Goal: Task Accomplishment & Management: Manage account settings

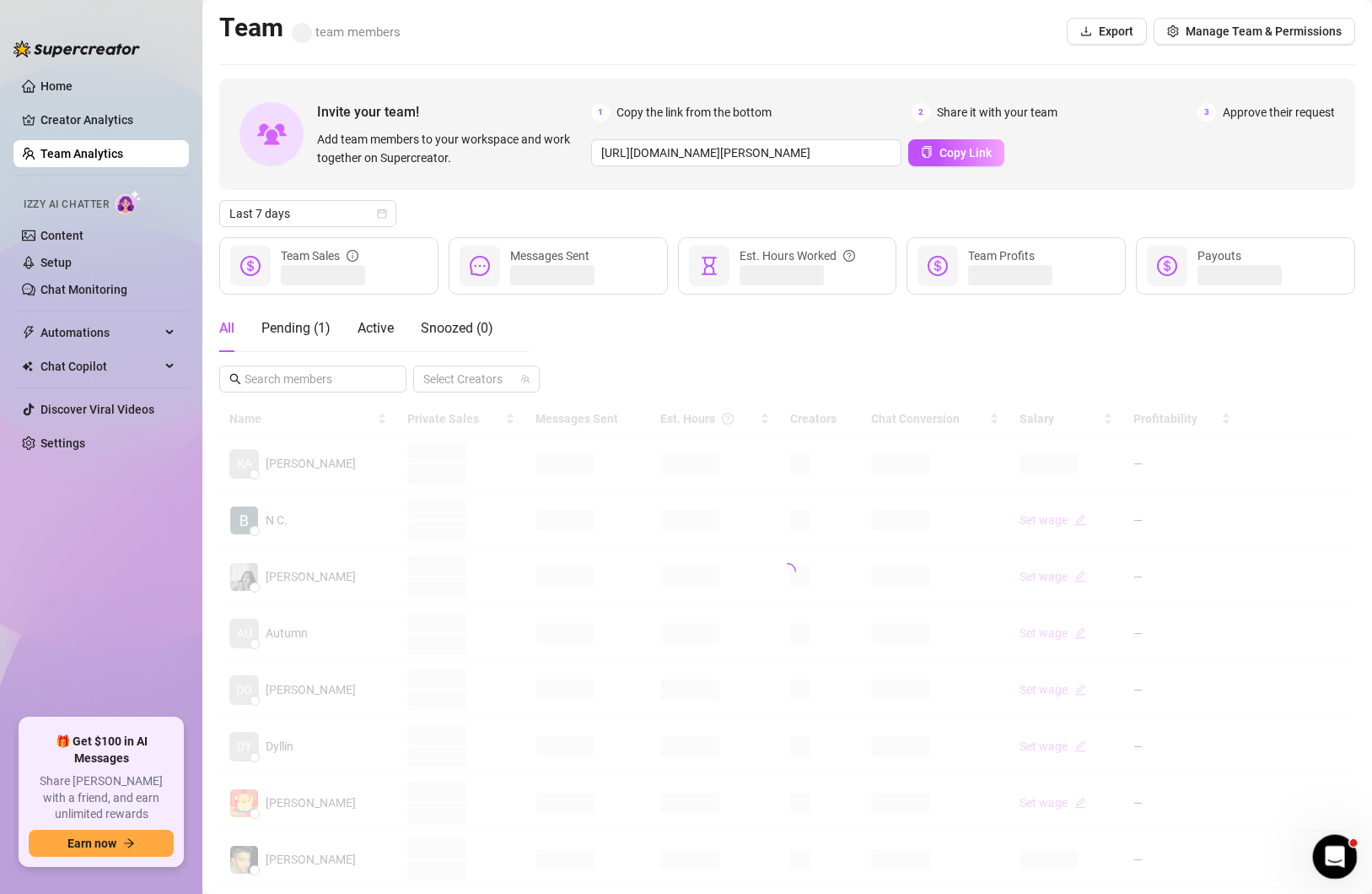
click at [1342, 872] on div "Open Intercom Messenger" at bounding box center [1332, 853] width 56 height 56
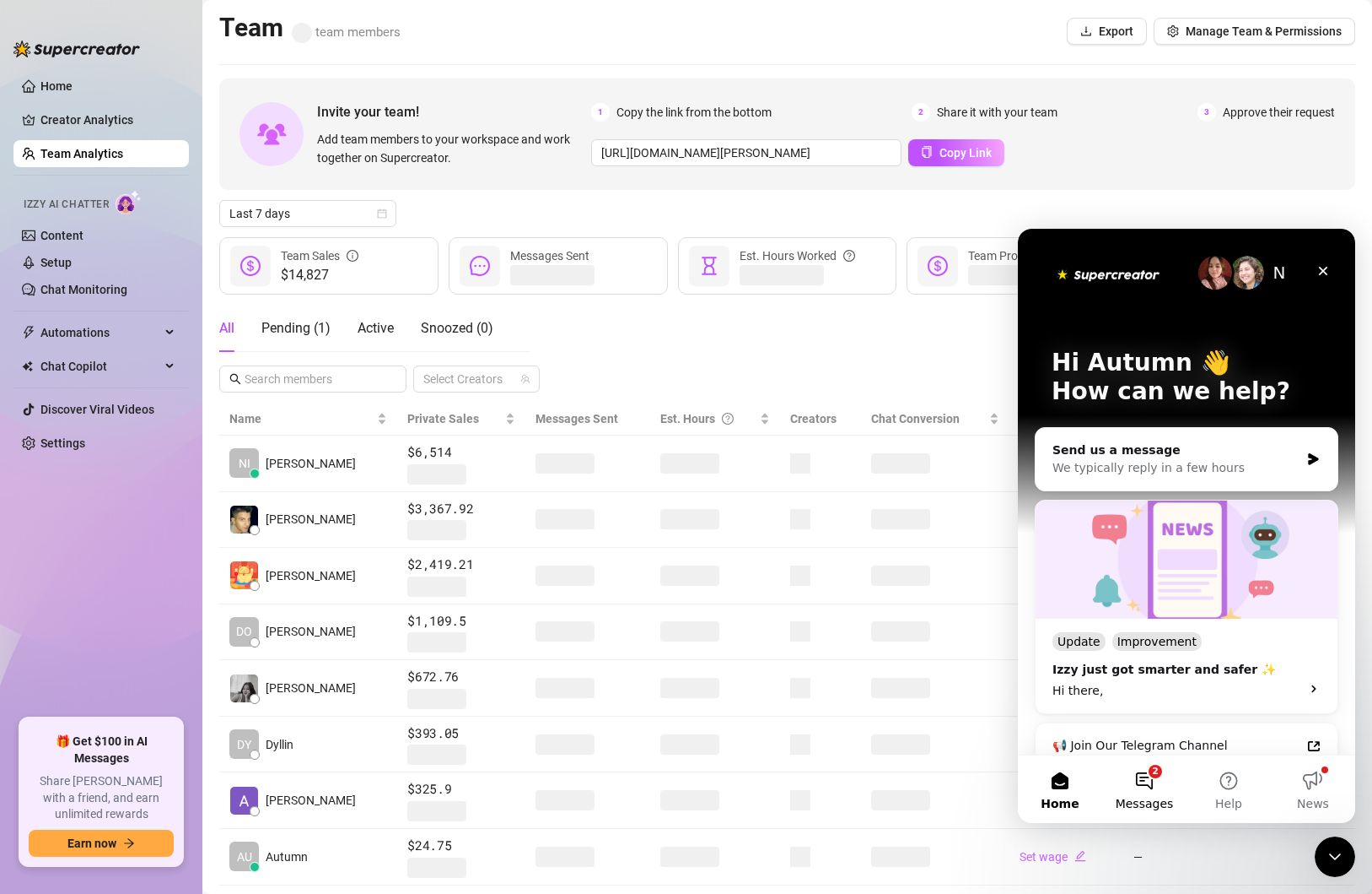
click at [1152, 770] on button "2 Messages" at bounding box center [1144, 789] width 84 height 67
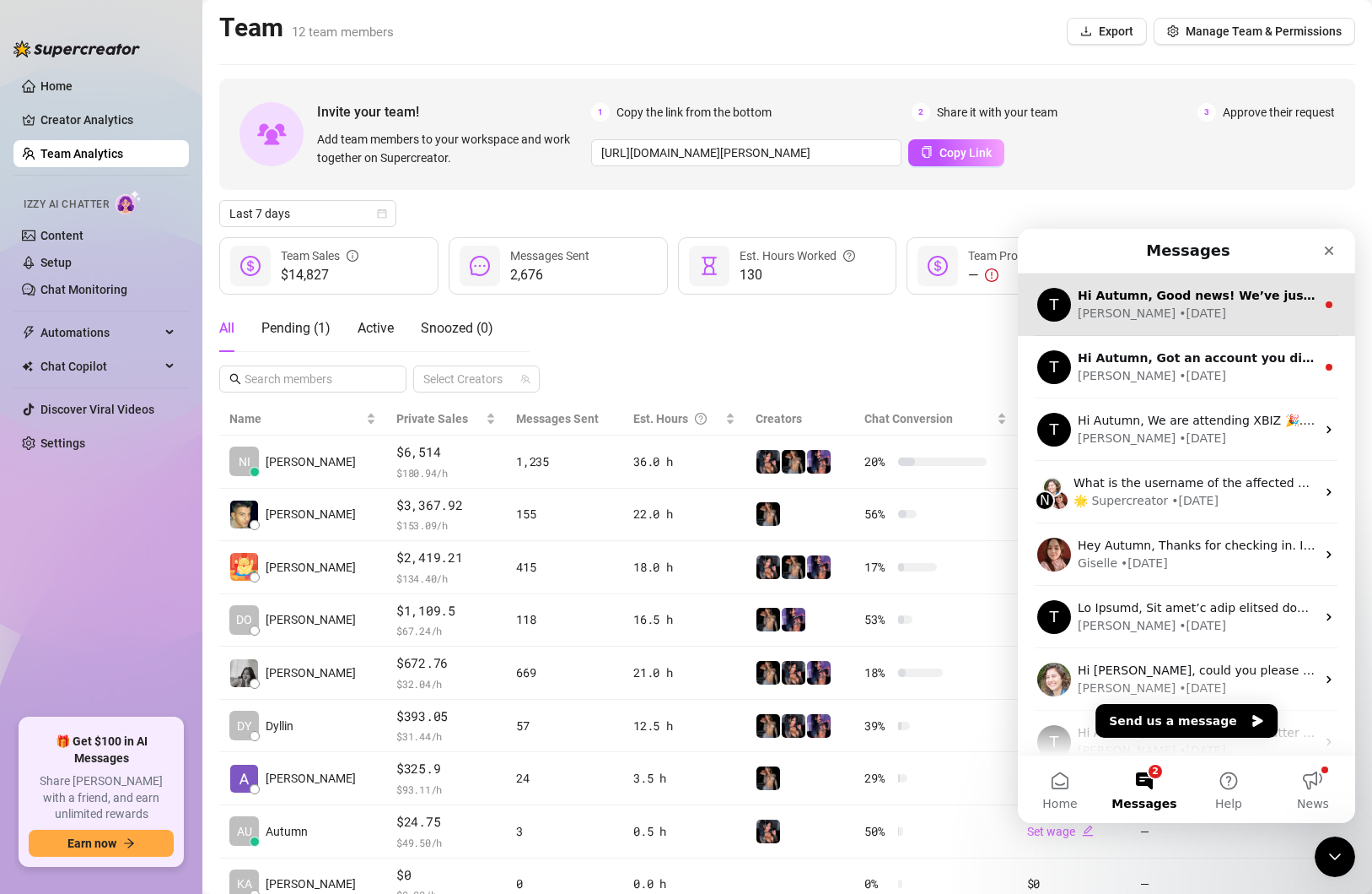
click at [1179, 315] on div "• [DATE]" at bounding box center [1202, 313] width 47 height 18
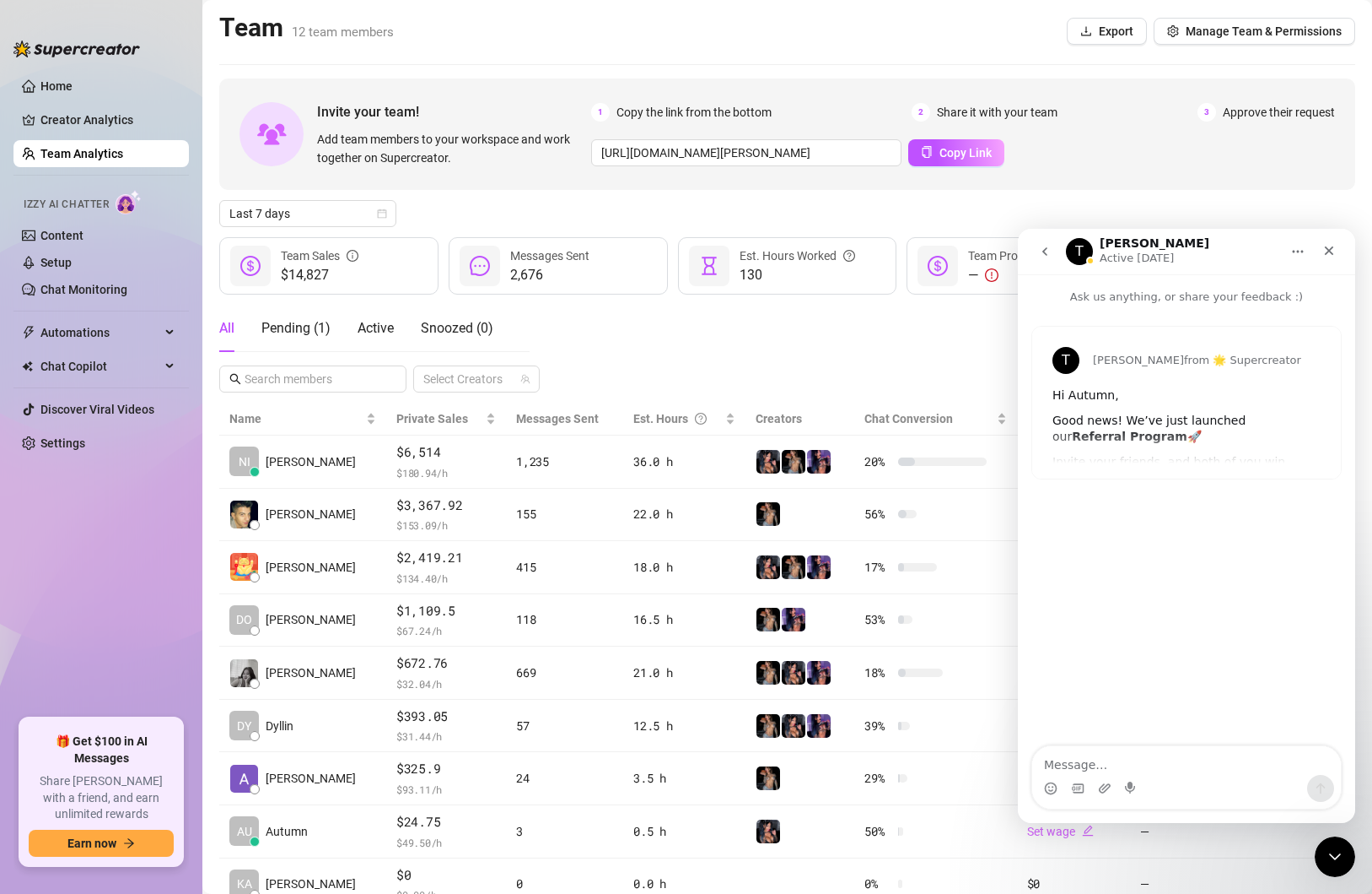
click at [1054, 249] on button "go back" at bounding box center [1045, 251] width 32 height 32
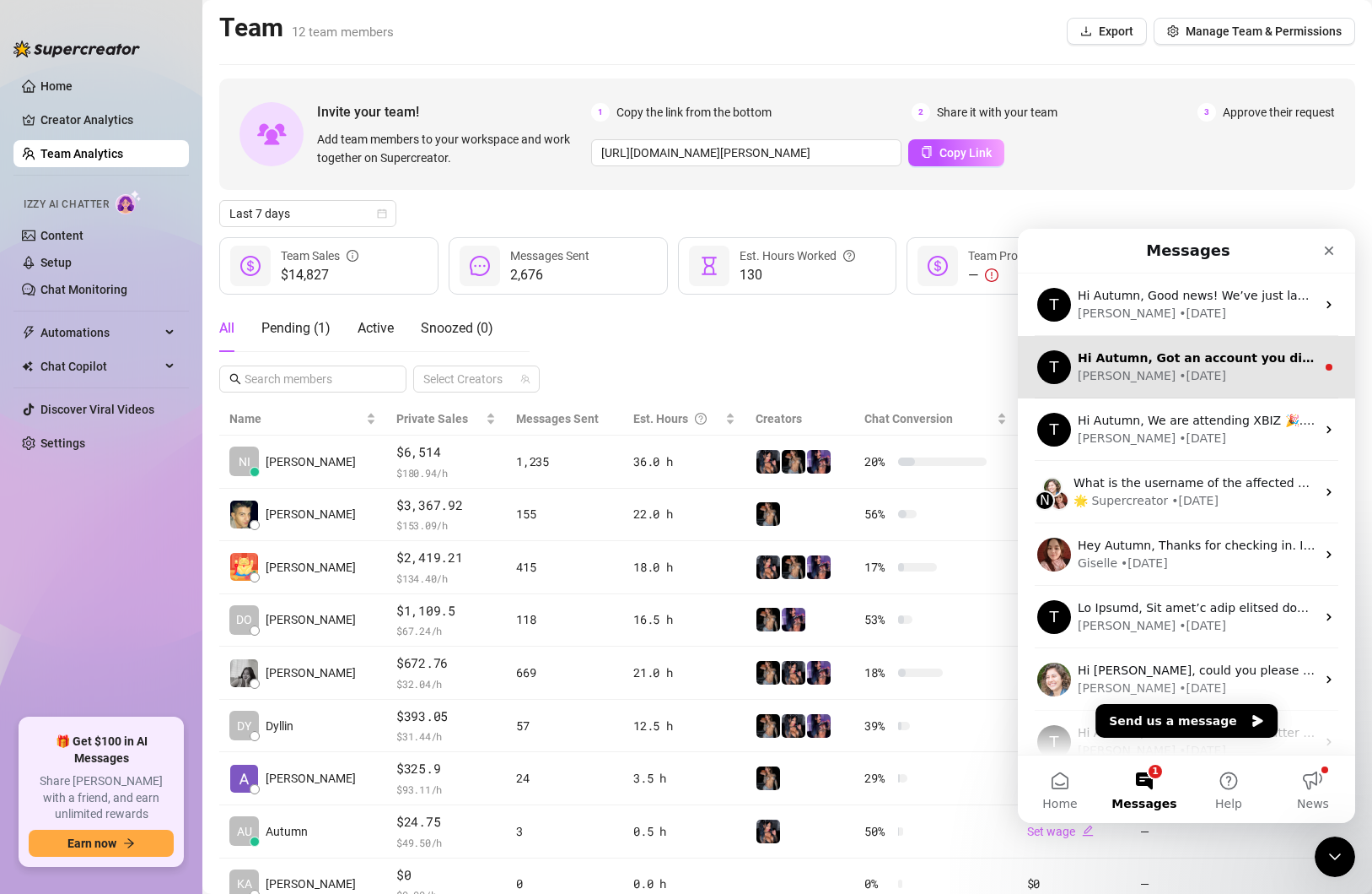
click at [1179, 370] on div "• [DATE]" at bounding box center [1202, 376] width 47 height 18
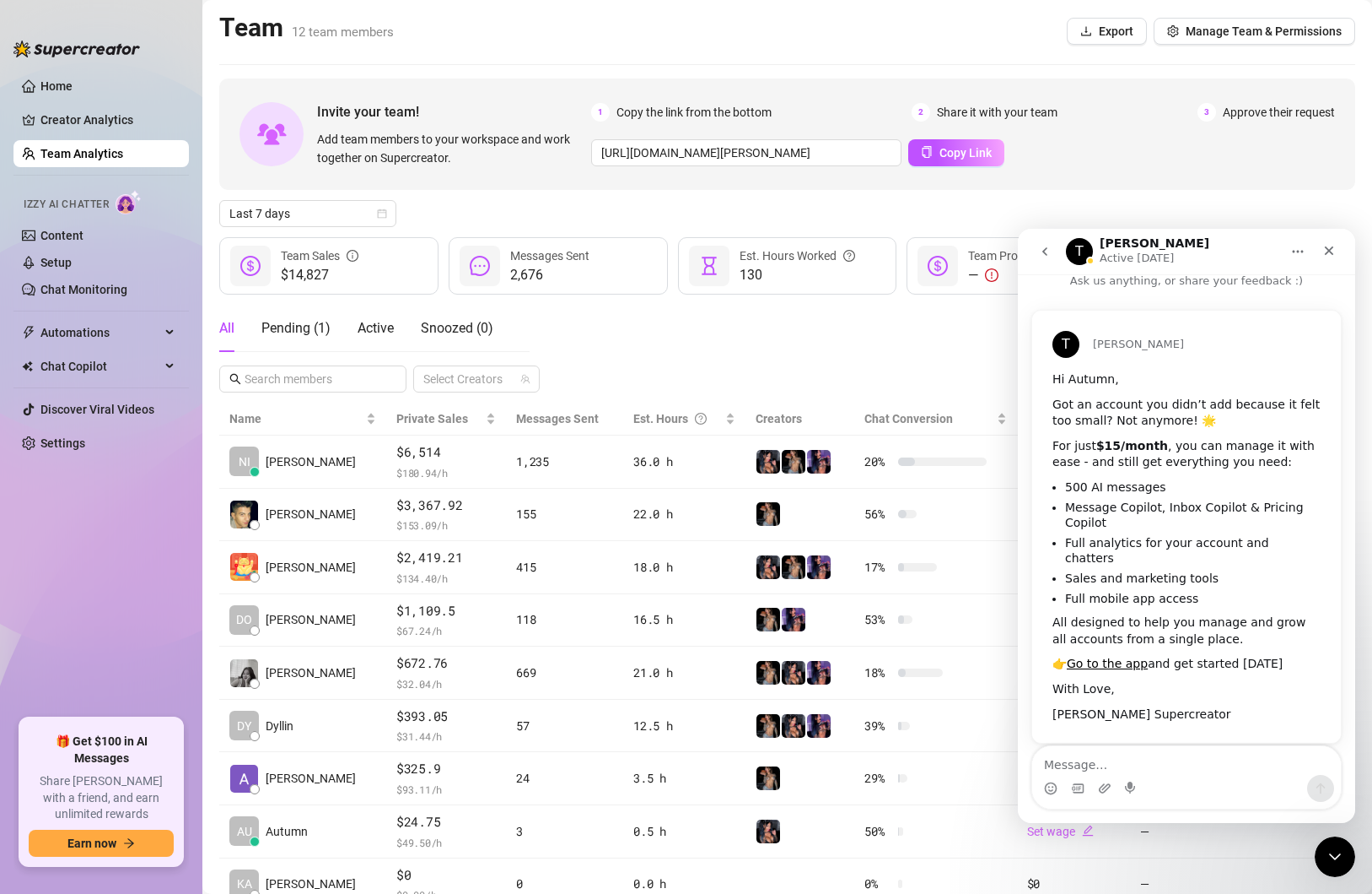
scroll to position [16, 0]
click at [1037, 249] on button "go back" at bounding box center [1045, 251] width 32 height 32
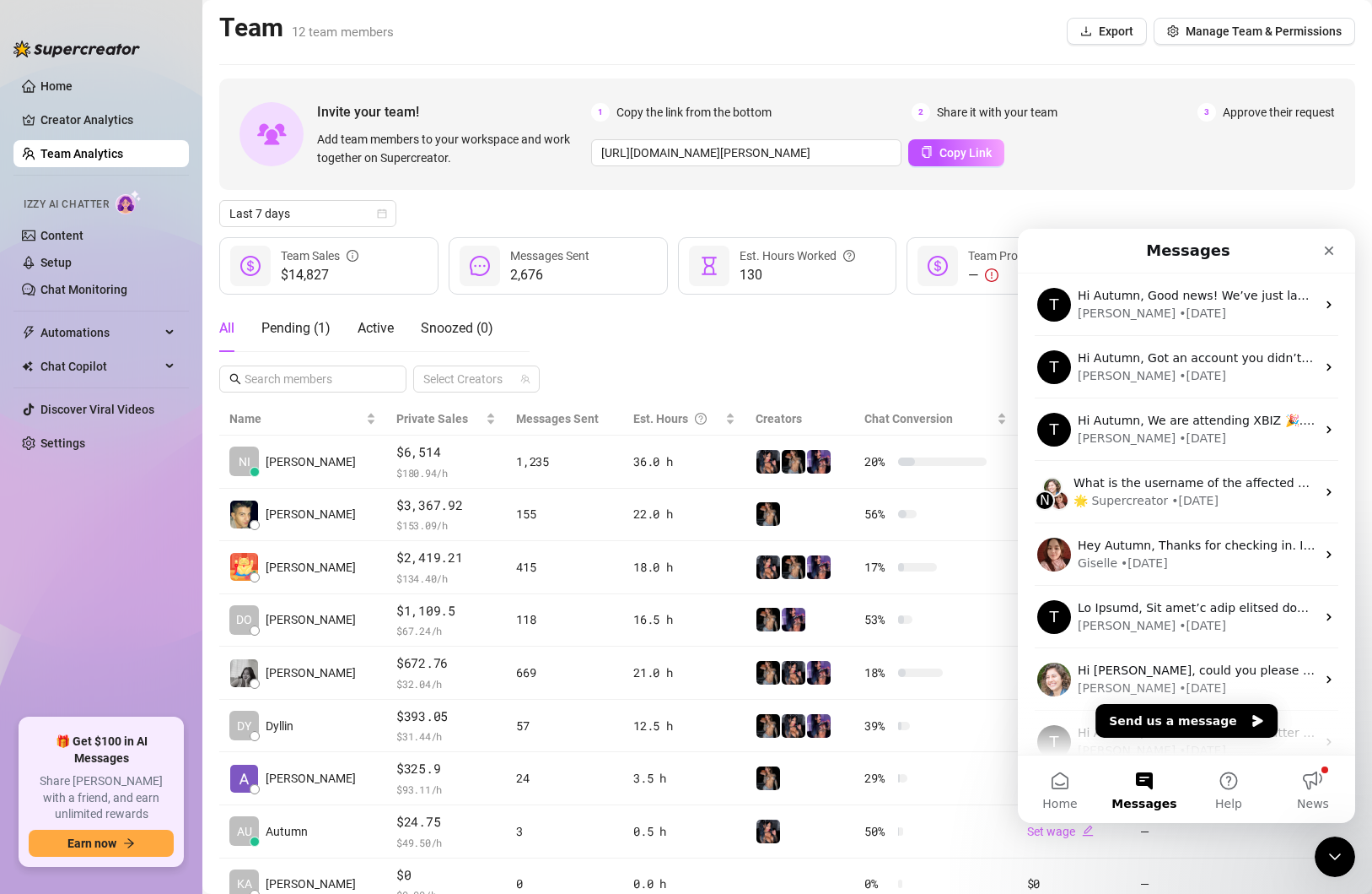
scroll to position [0, 0]
click at [1200, 720] on button "Send us a message" at bounding box center [1186, 720] width 182 height 34
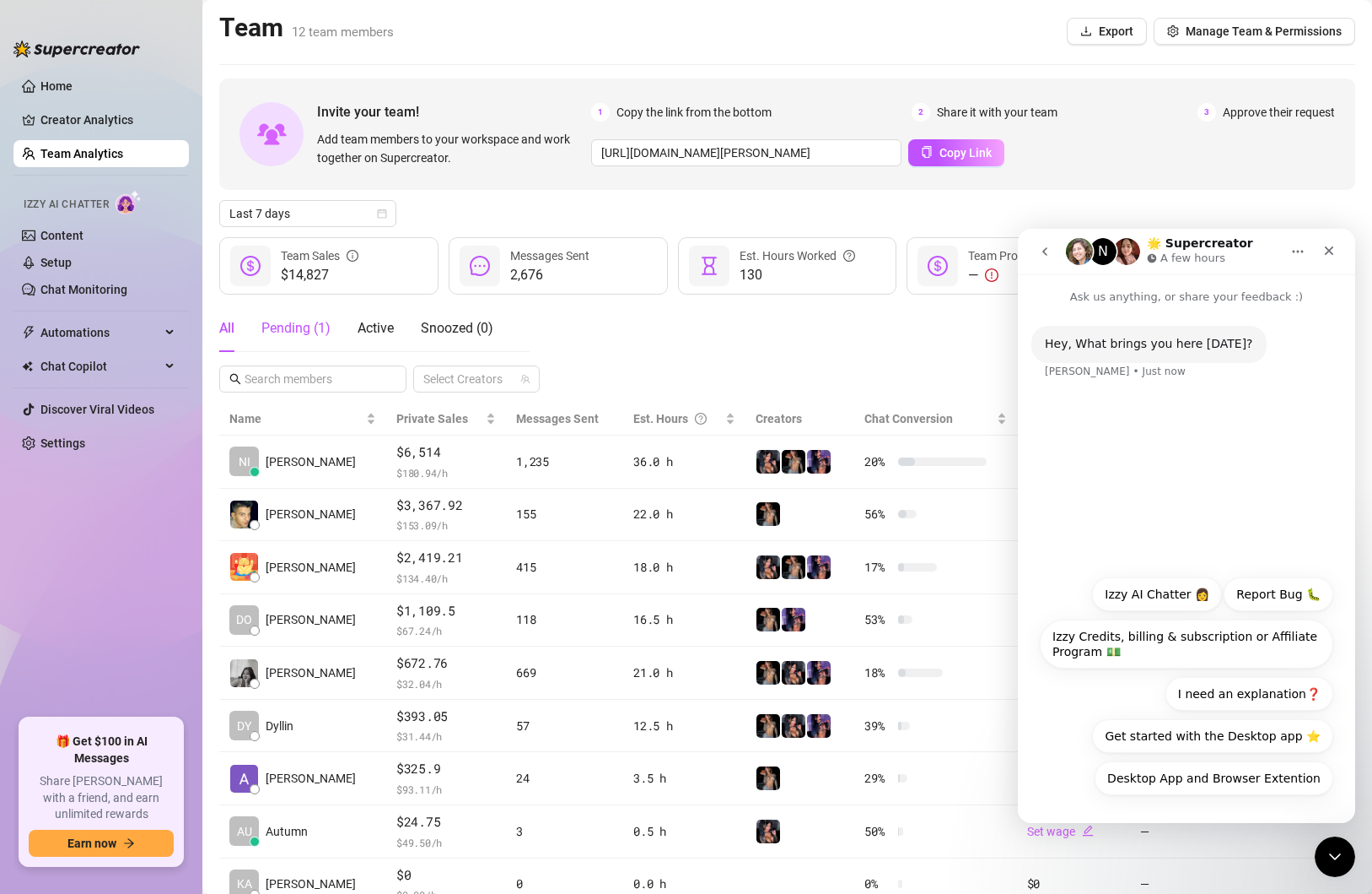
click at [310, 322] on div "Pending ( 1 )" at bounding box center [296, 328] width 69 height 20
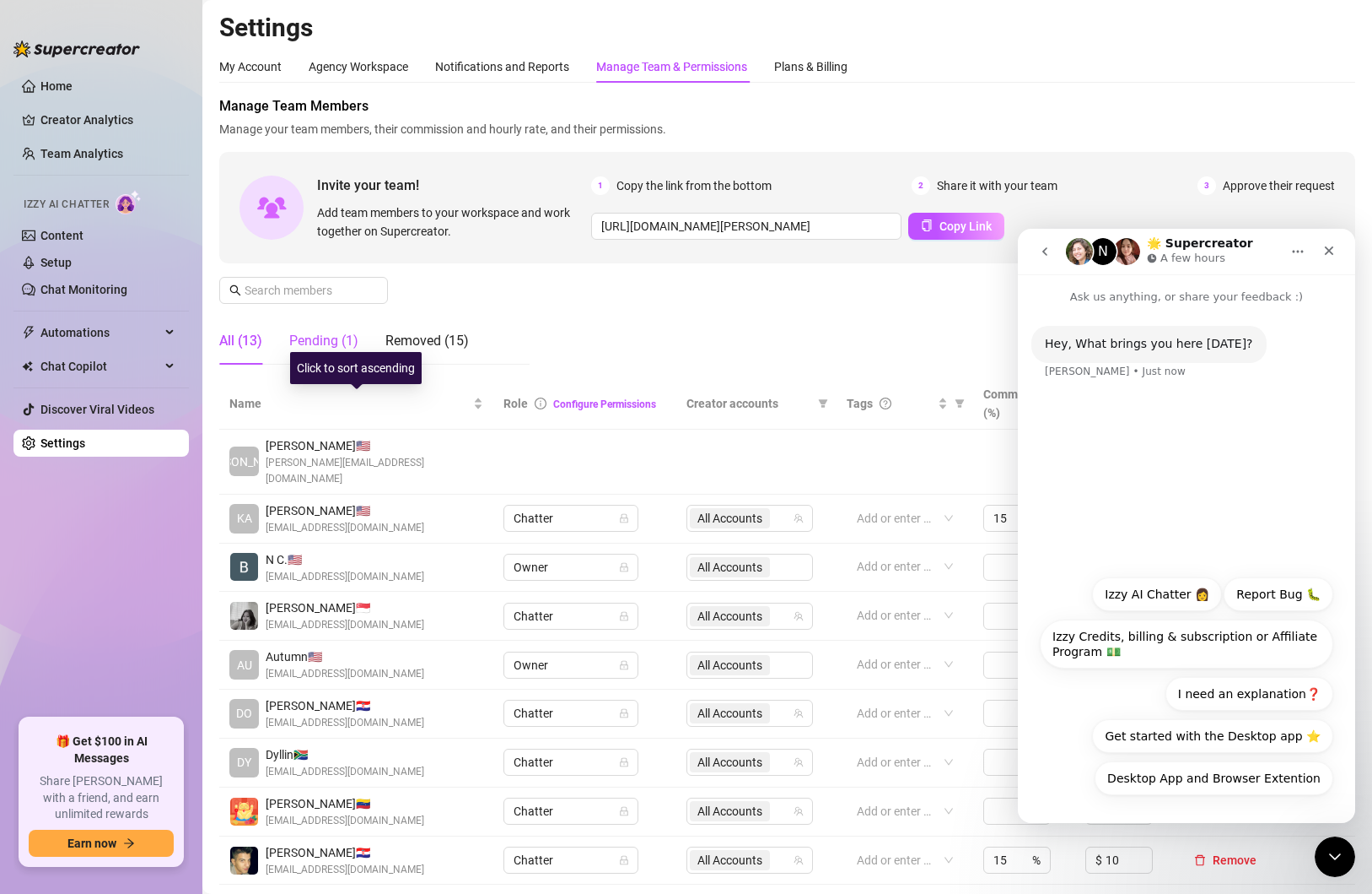
click at [306, 347] on div "Pending (1)" at bounding box center [324, 341] width 69 height 20
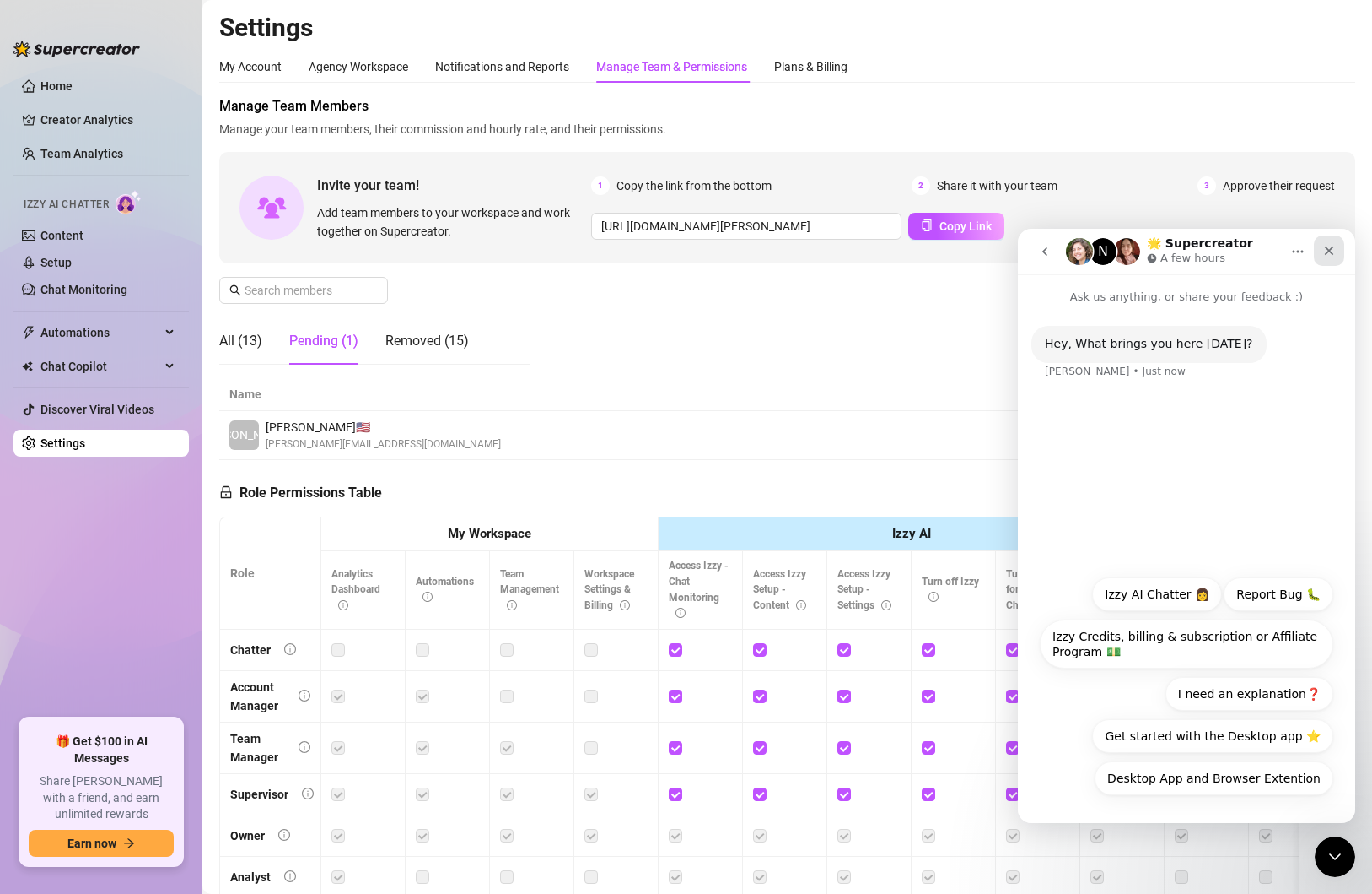
click at [1328, 251] on icon "Close" at bounding box center [1330, 251] width 9 height 9
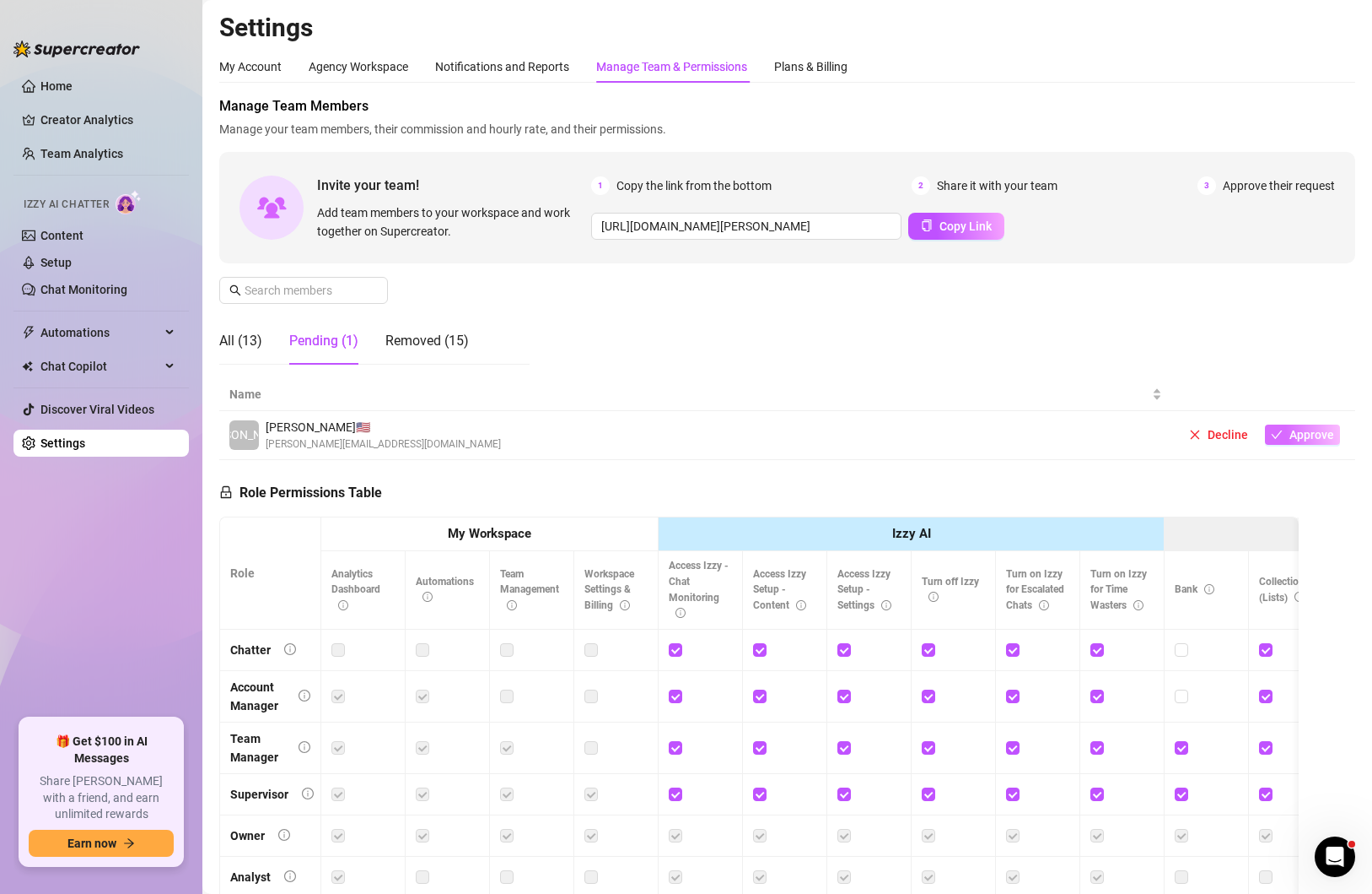
click at [1337, 434] on button "Approve" at bounding box center [1302, 434] width 75 height 20
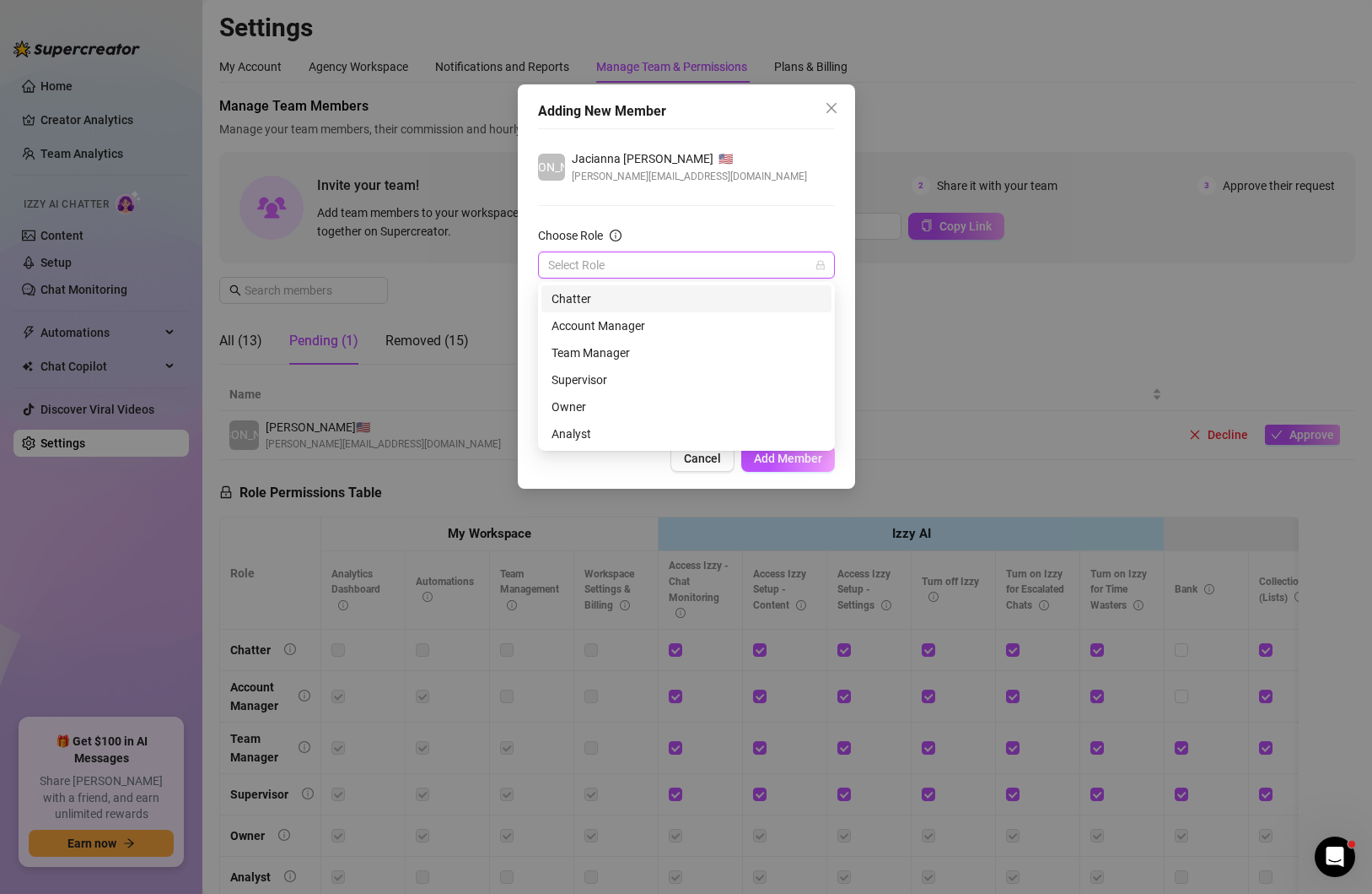
click at [593, 254] on input "Choose Role" at bounding box center [678, 265] width 261 height 25
click at [622, 304] on div "Chatter" at bounding box center [686, 299] width 270 height 19
click at [625, 321] on div at bounding box center [677, 332] width 272 height 23
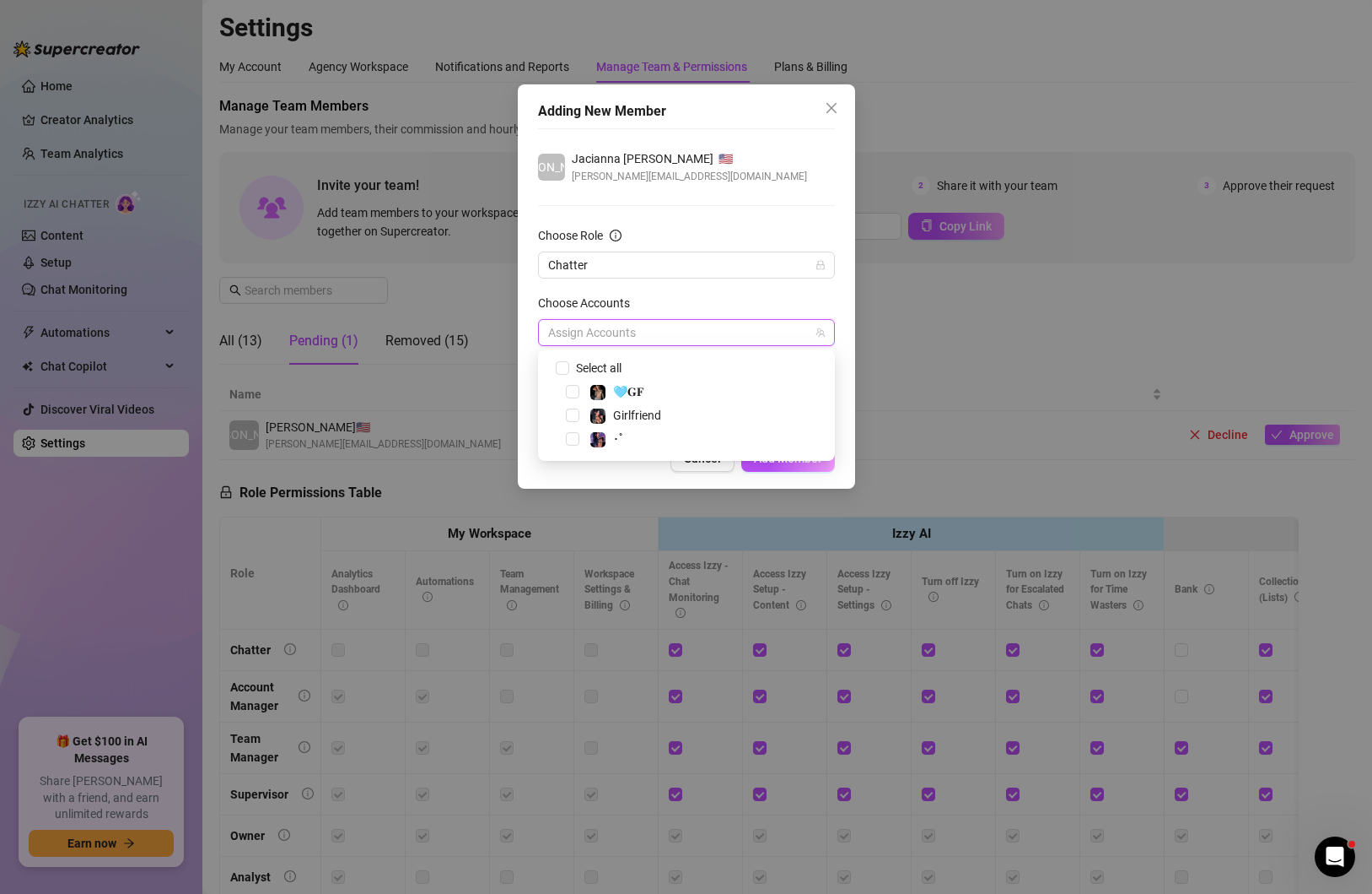
click at [632, 366] on div "Select all" at bounding box center [609, 367] width 72 height 20
click at [599, 368] on span "Select all" at bounding box center [599, 368] width 59 height 19
click at [568, 368] on input "Select all" at bounding box center [562, 367] width 12 height 12
checkbox input "true"
click at [773, 284] on form "Choose Role Chatter Choose Accounts All Accounts Tags Add or enter new" at bounding box center [686, 319] width 297 height 187
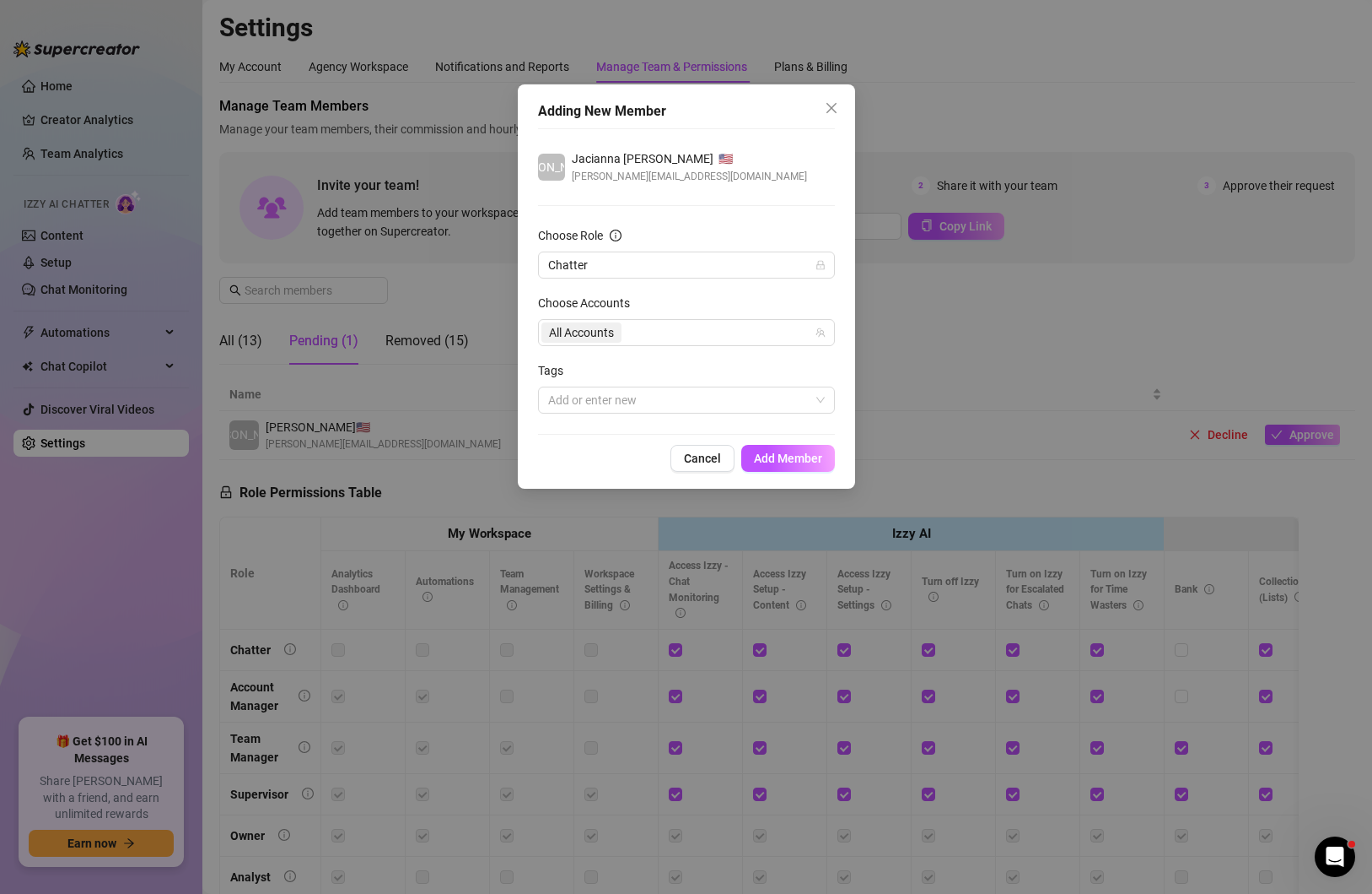
click at [774, 461] on span "Add Member" at bounding box center [788, 459] width 68 height 14
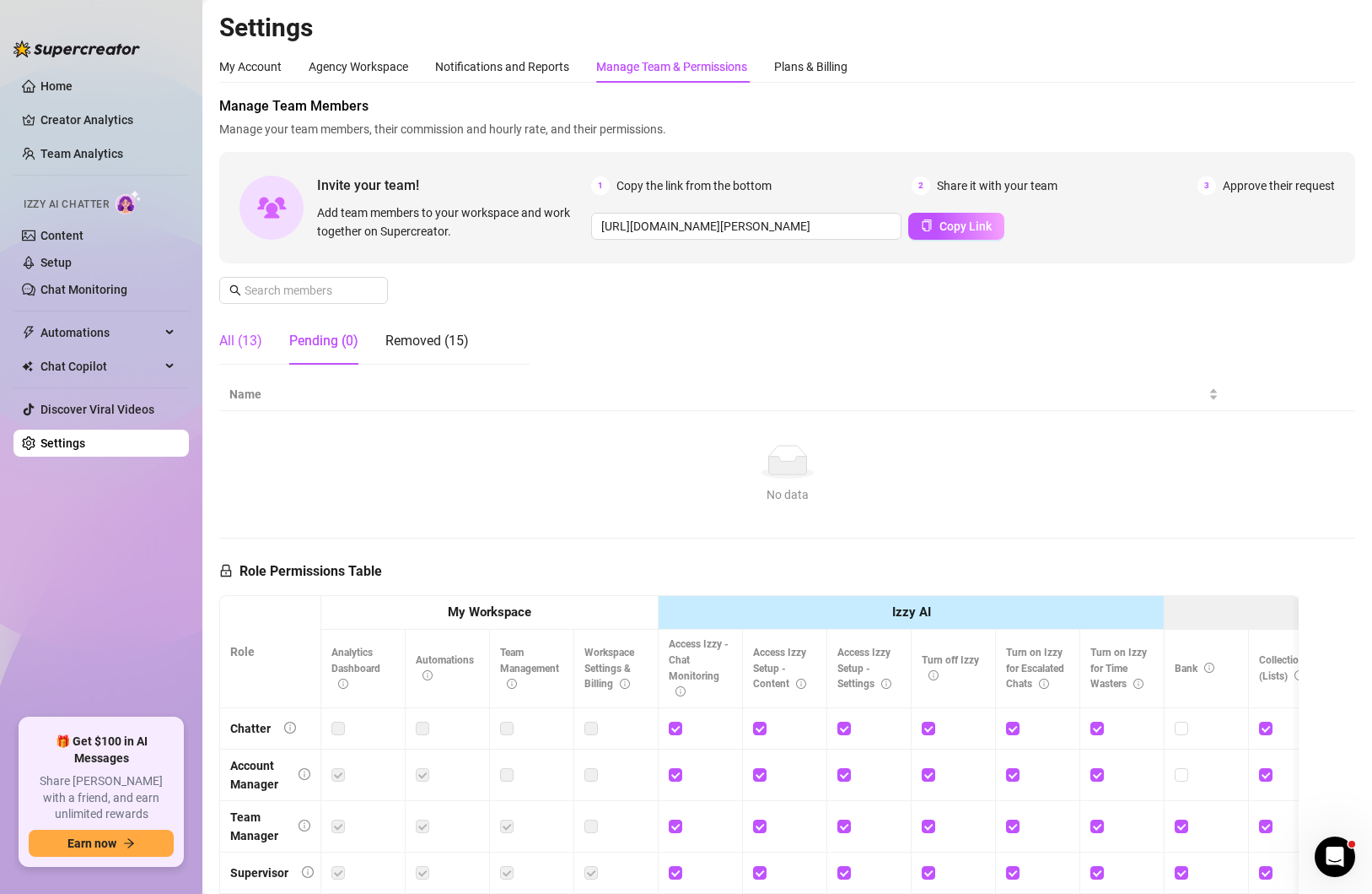
click at [246, 335] on div "All (13)" at bounding box center [240, 341] width 43 height 20
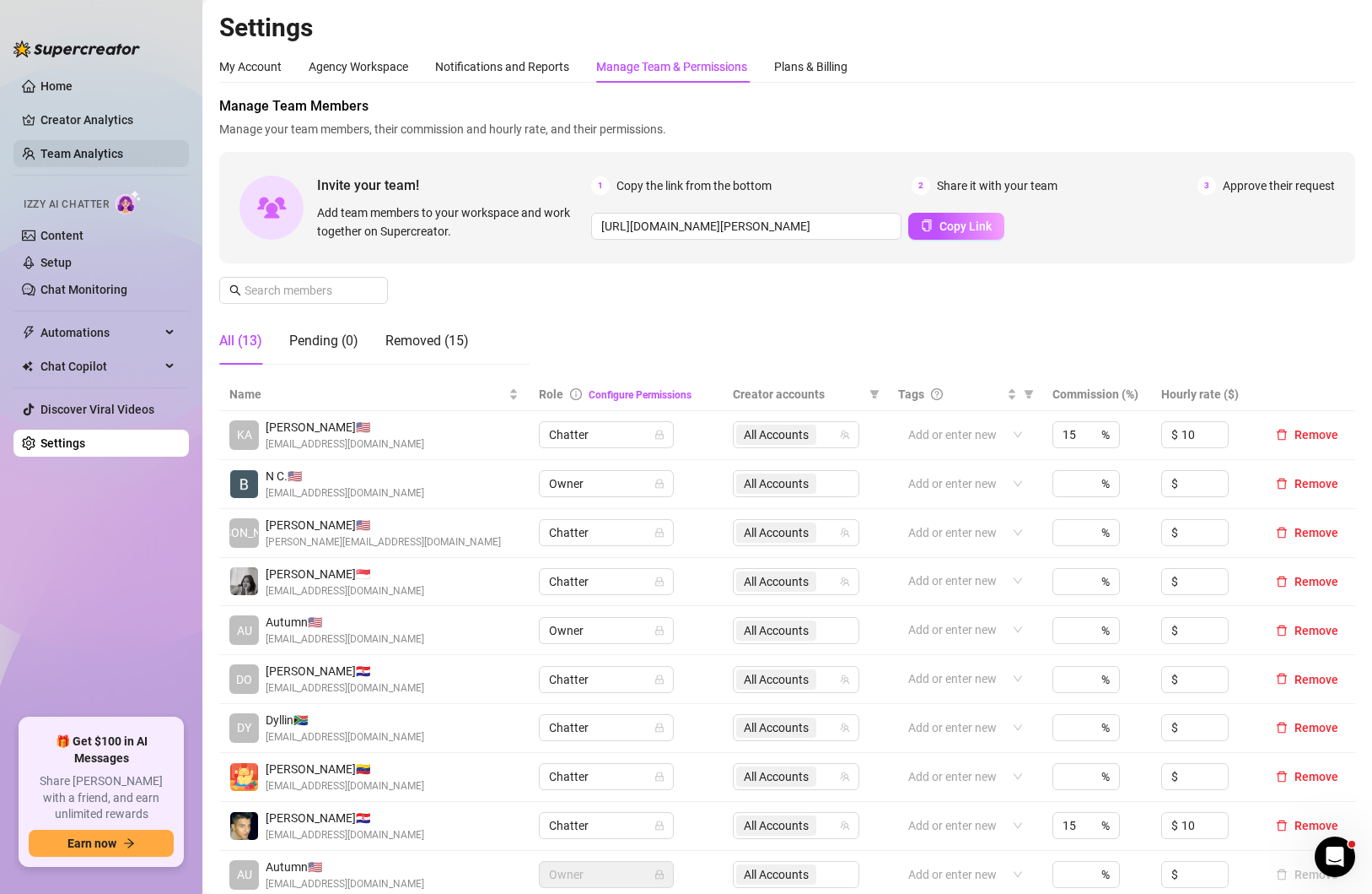
click at [96, 151] on link "Team Analytics" at bounding box center [82, 153] width 83 height 14
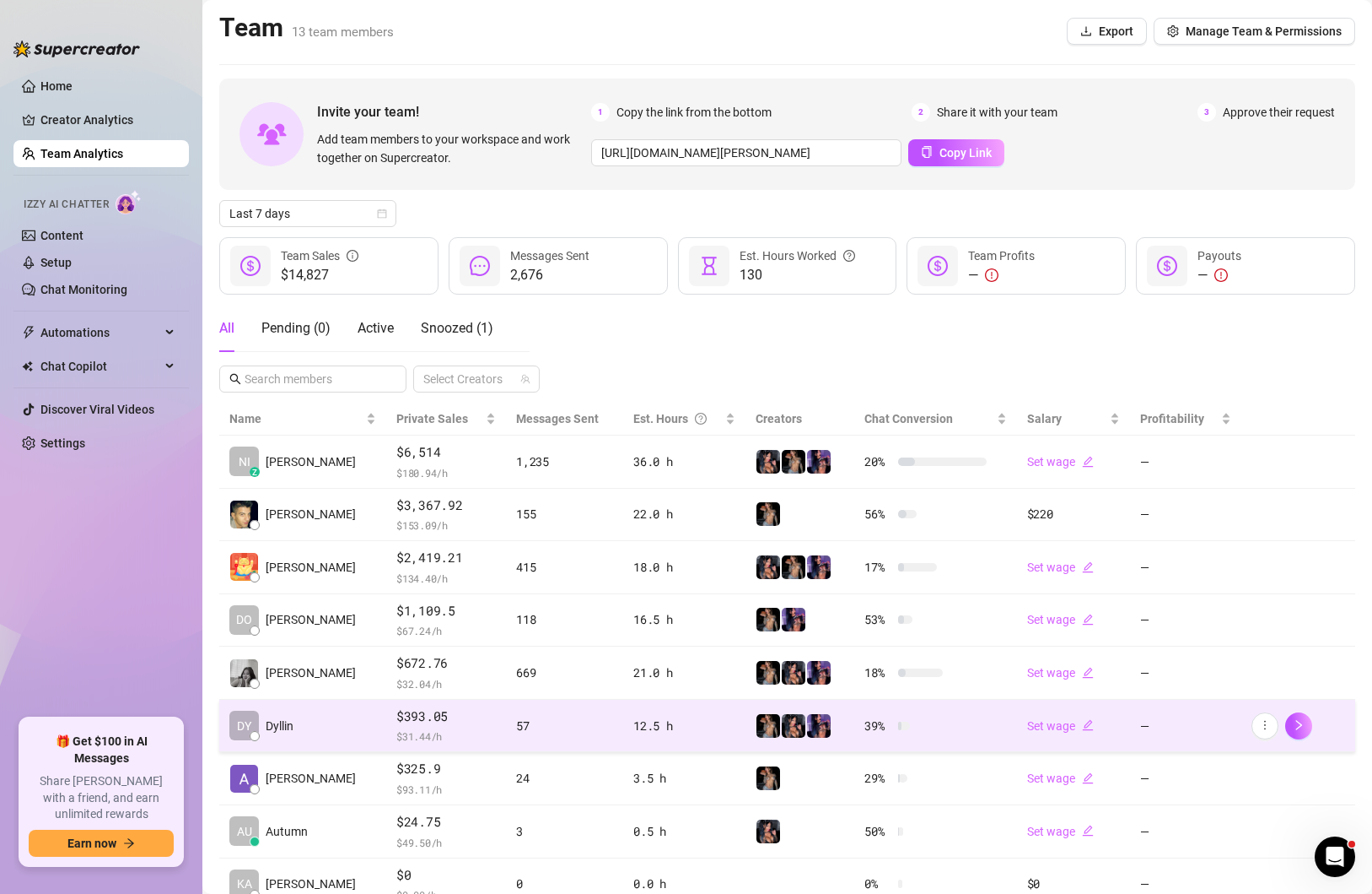
scroll to position [29, 0]
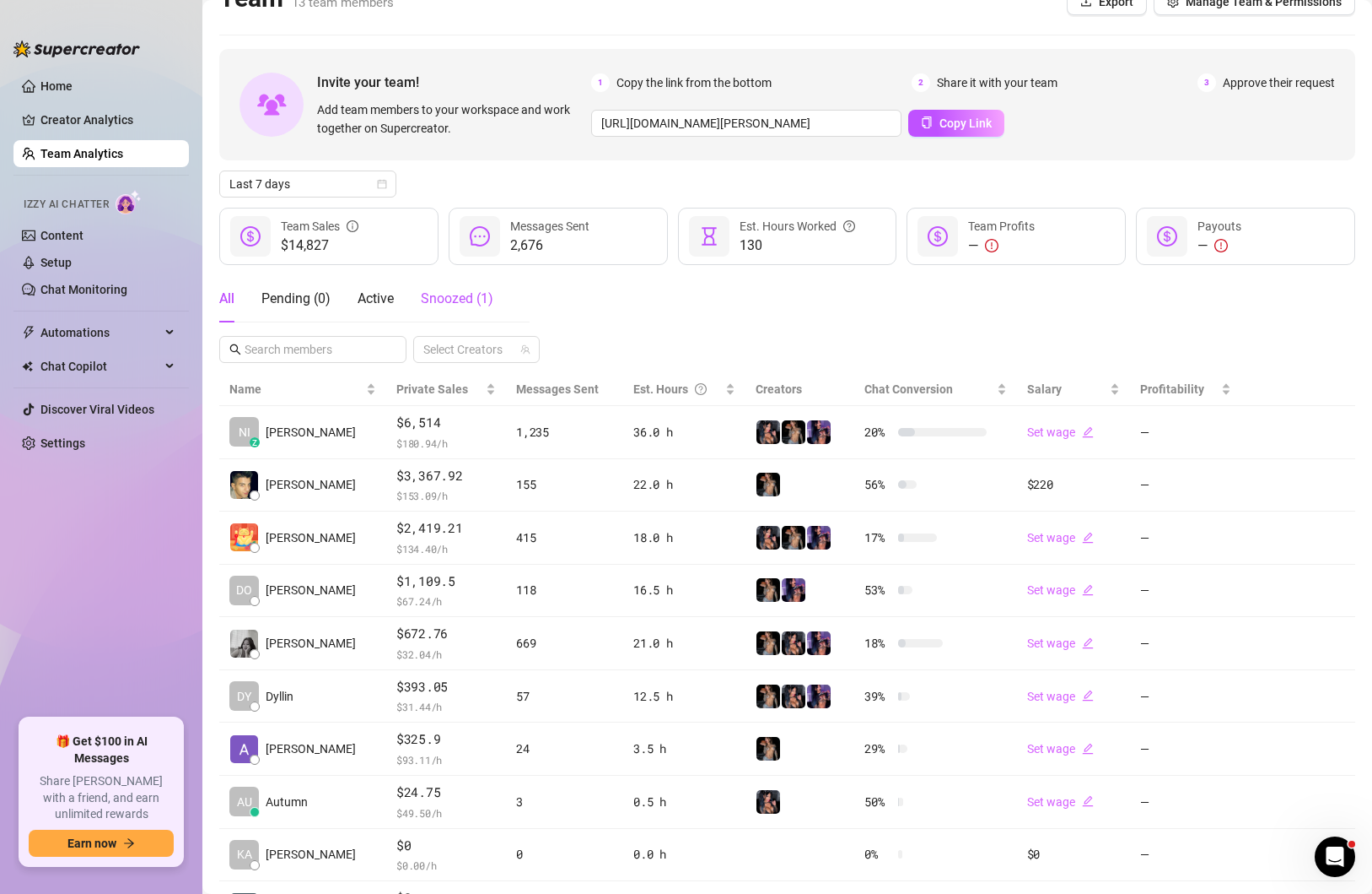
click at [440, 290] on div "Snoozed ( 1 )" at bounding box center [457, 298] width 72 height 20
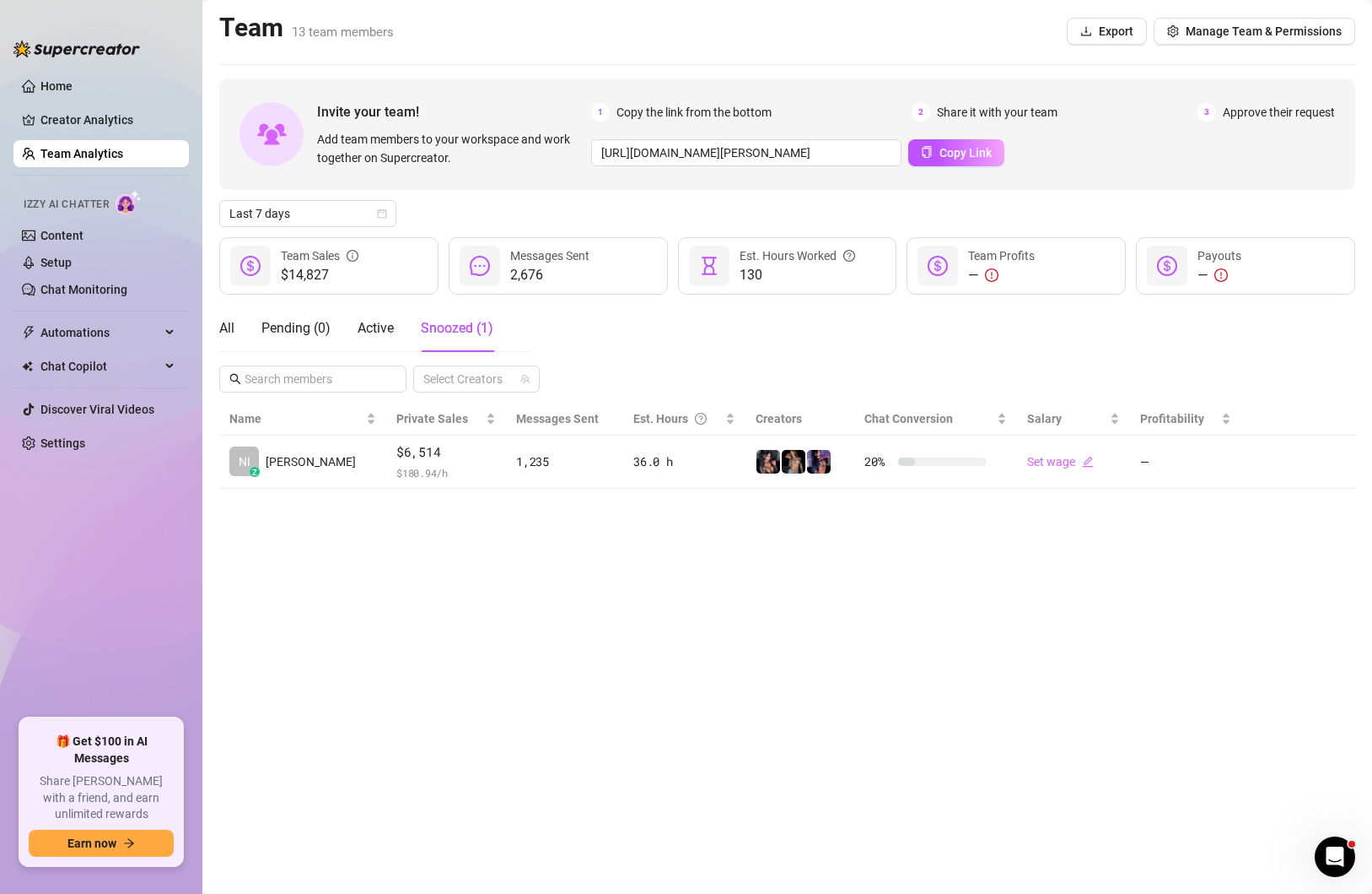
scroll to position [0, 0]
click at [382, 320] on span "Active" at bounding box center [376, 328] width 36 height 16
click at [323, 330] on div "Pending ( 0 )" at bounding box center [296, 328] width 69 height 20
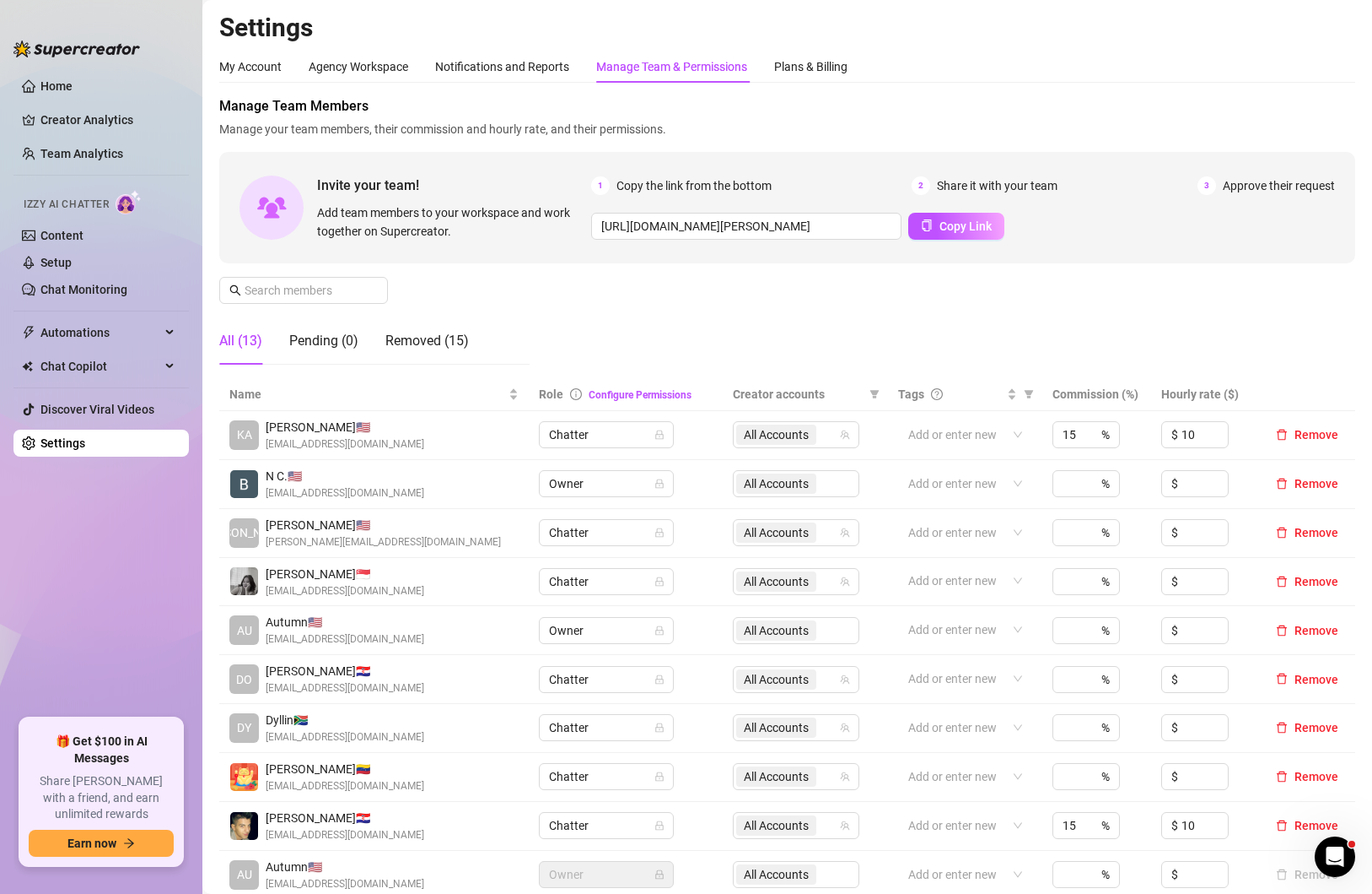
click at [240, 341] on div "All (13)" at bounding box center [240, 341] width 43 height 20
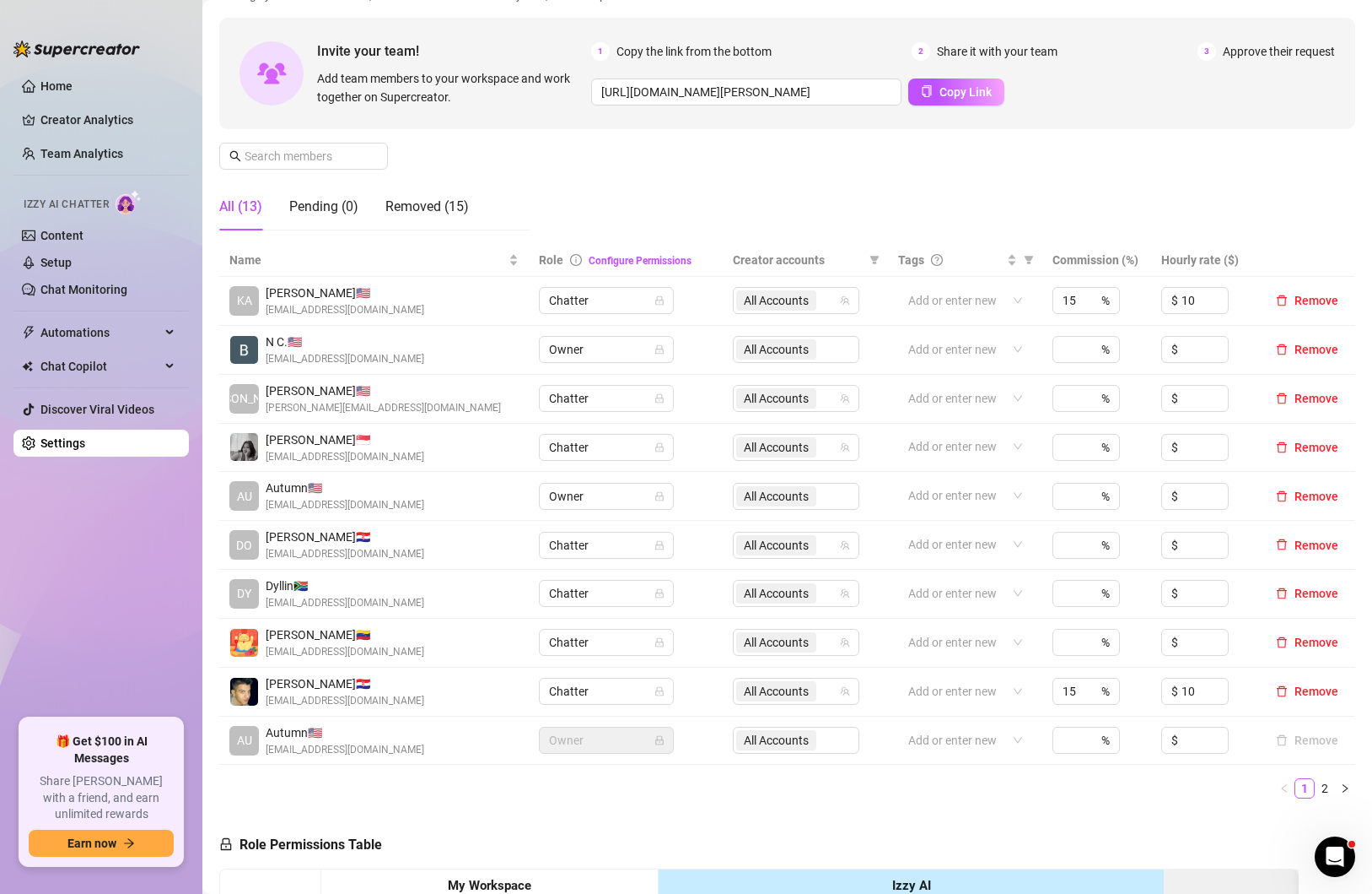
scroll to position [135, 0]
drag, startPoint x: 610, startPoint y: 198, endPoint x: 606, endPoint y: 213, distance: 15.5
click at [610, 198] on div "Manage Team Members Manage your team members, their commission and hourly rate,…" at bounding box center [787, 102] width 1136 height 282
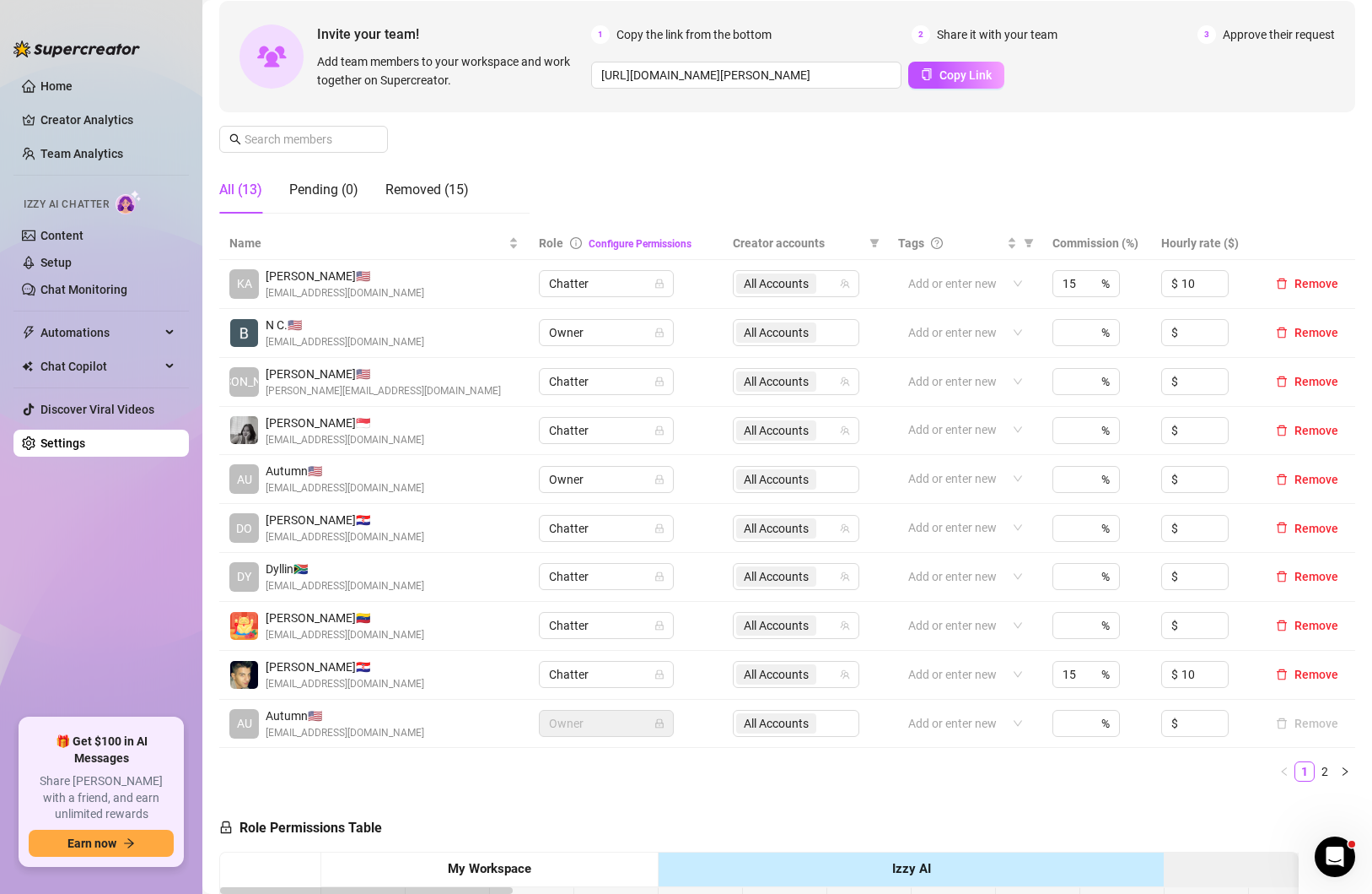
scroll to position [577, 0]
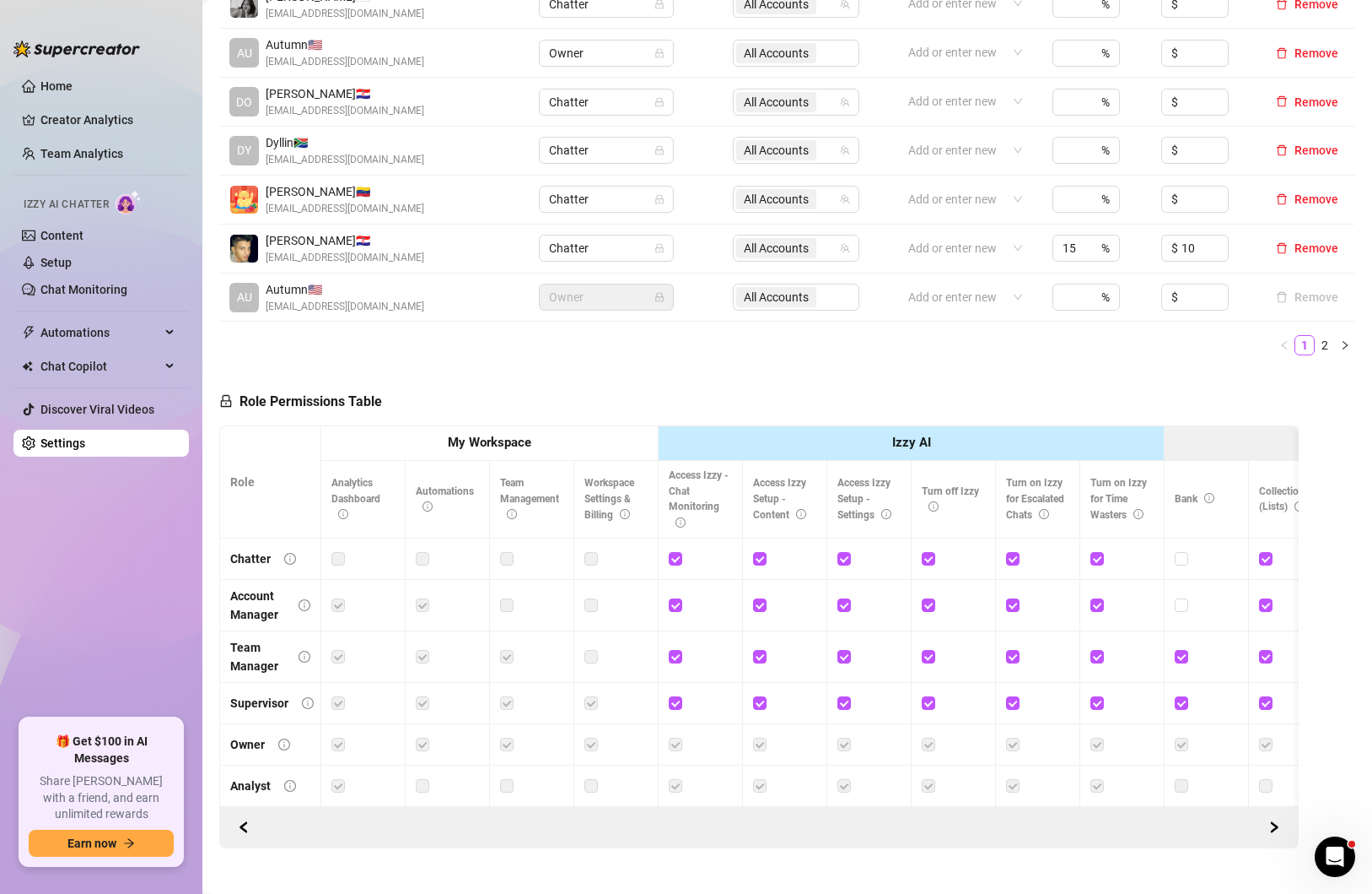
click at [1326, 353] on link "2" at bounding box center [1325, 346] width 19 height 19
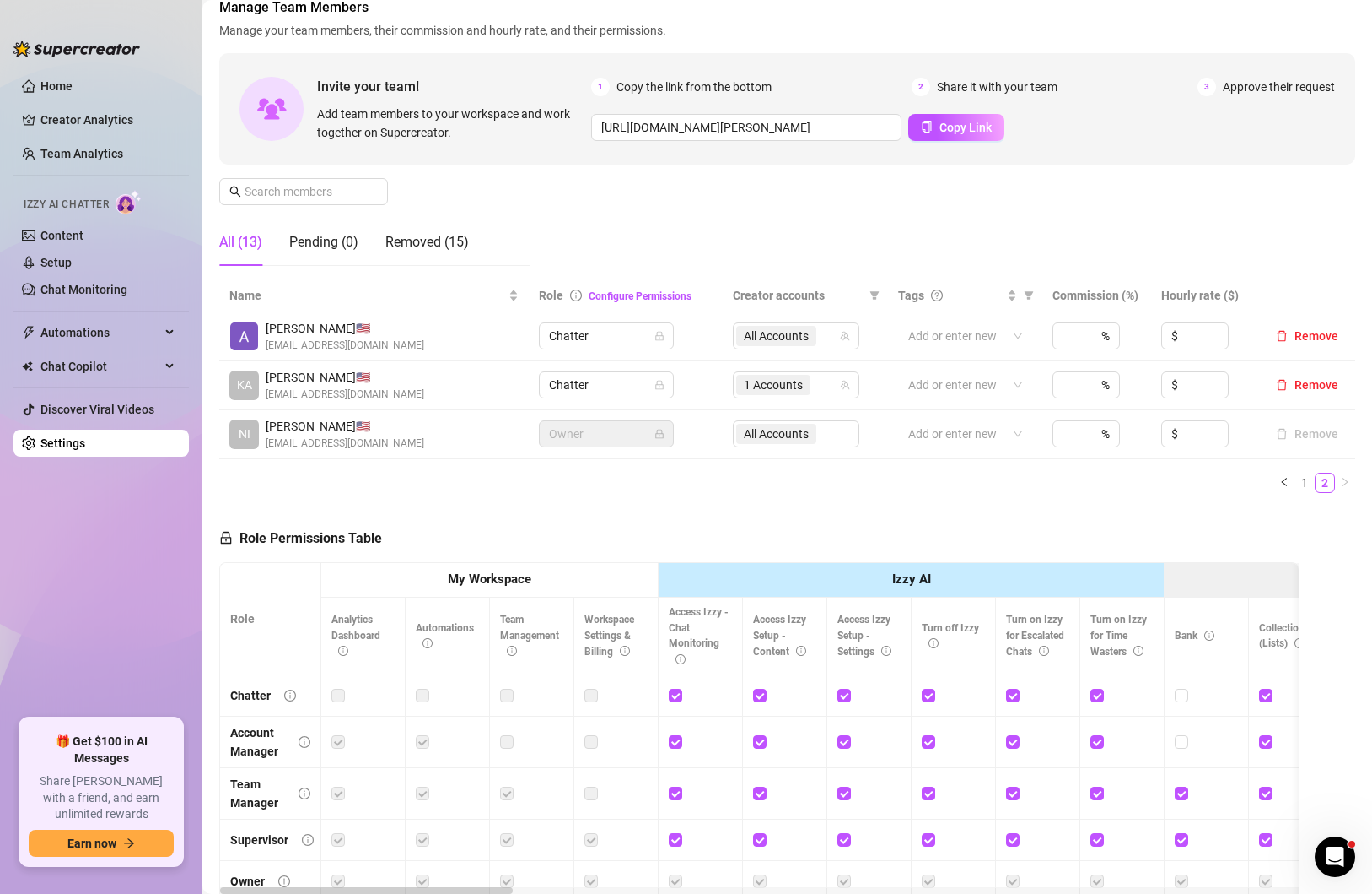
scroll to position [61, 0]
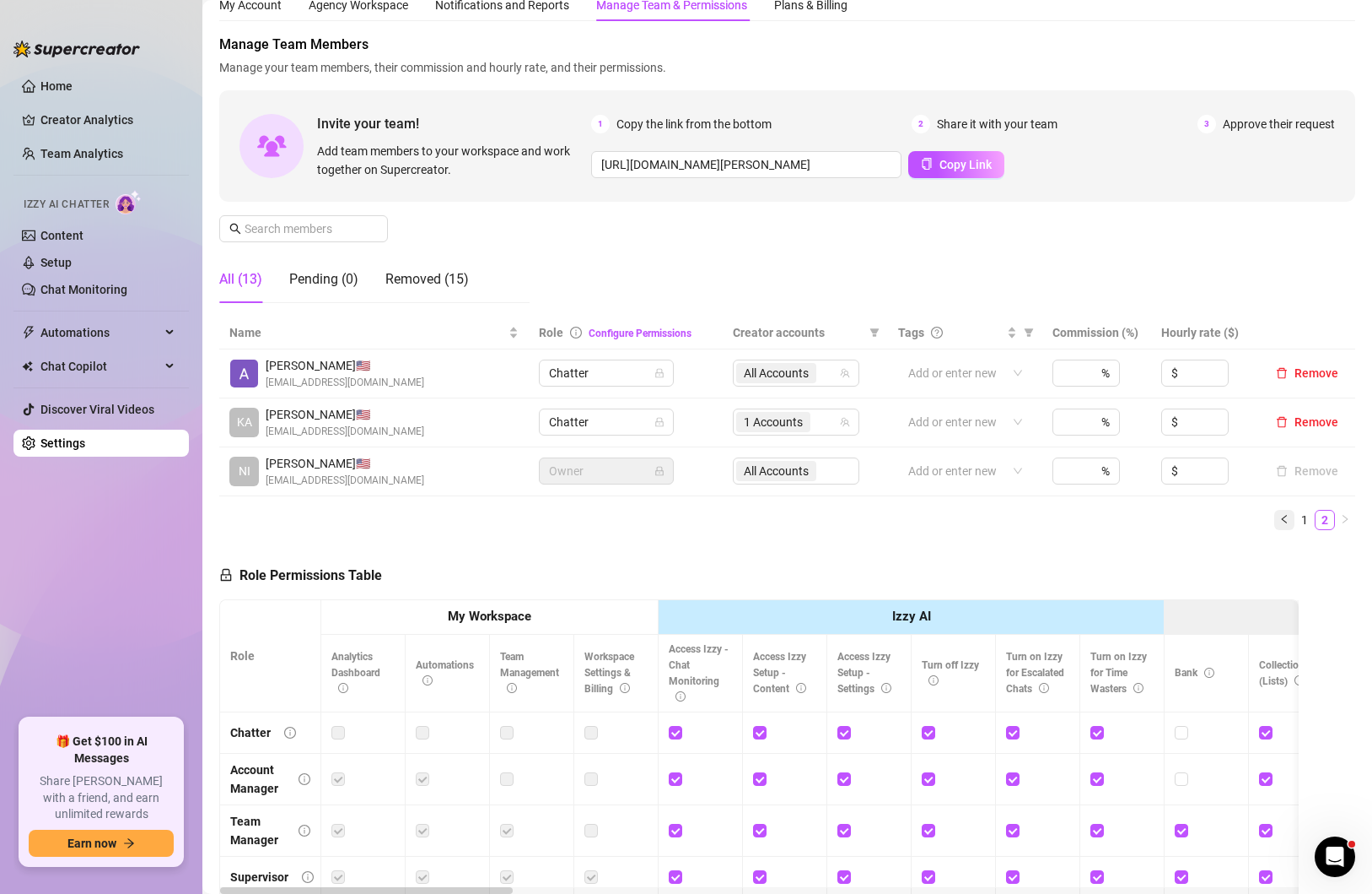
click at [1286, 516] on icon "left" at bounding box center [1284, 519] width 5 height 9
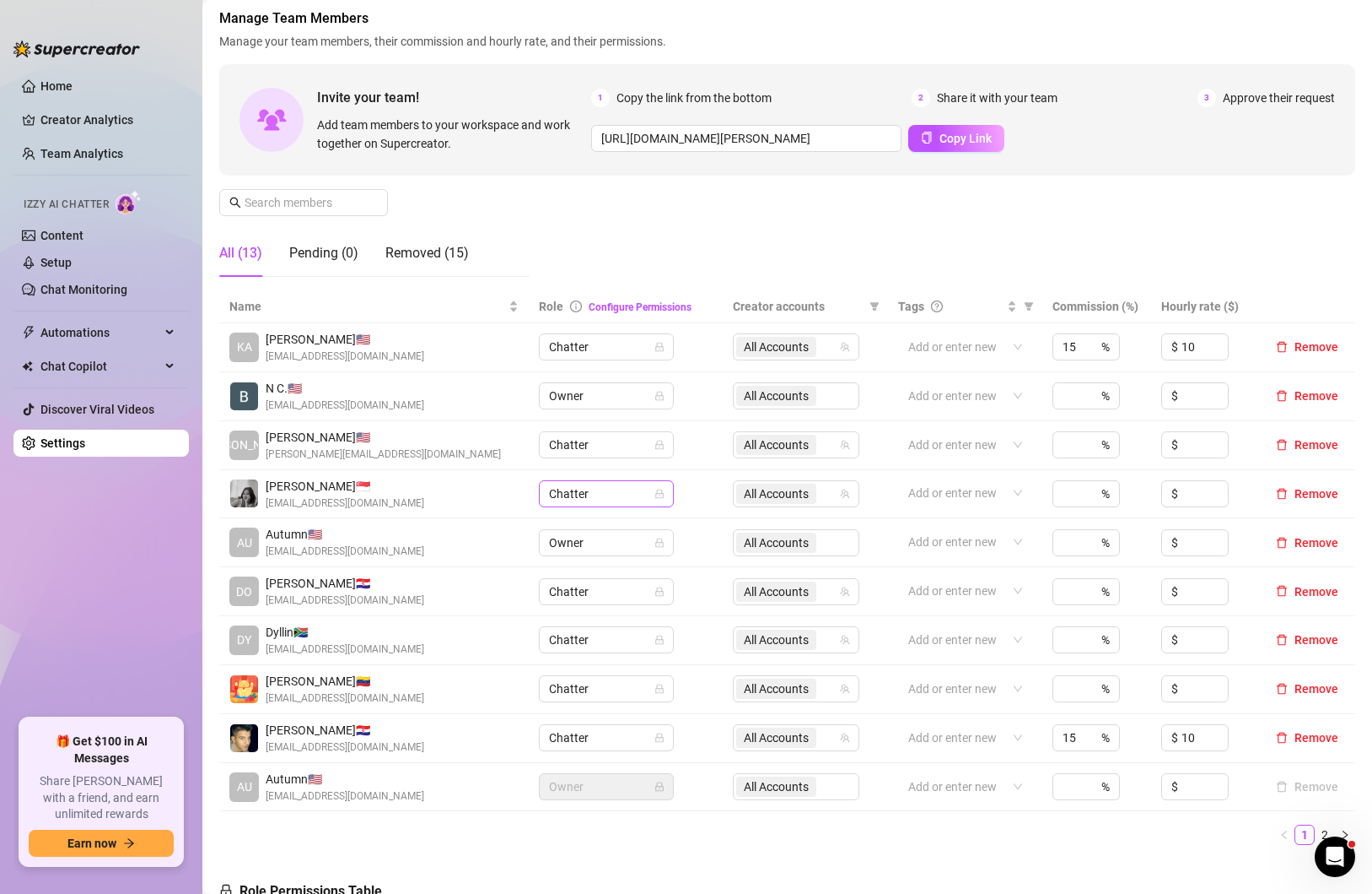
scroll to position [78, 0]
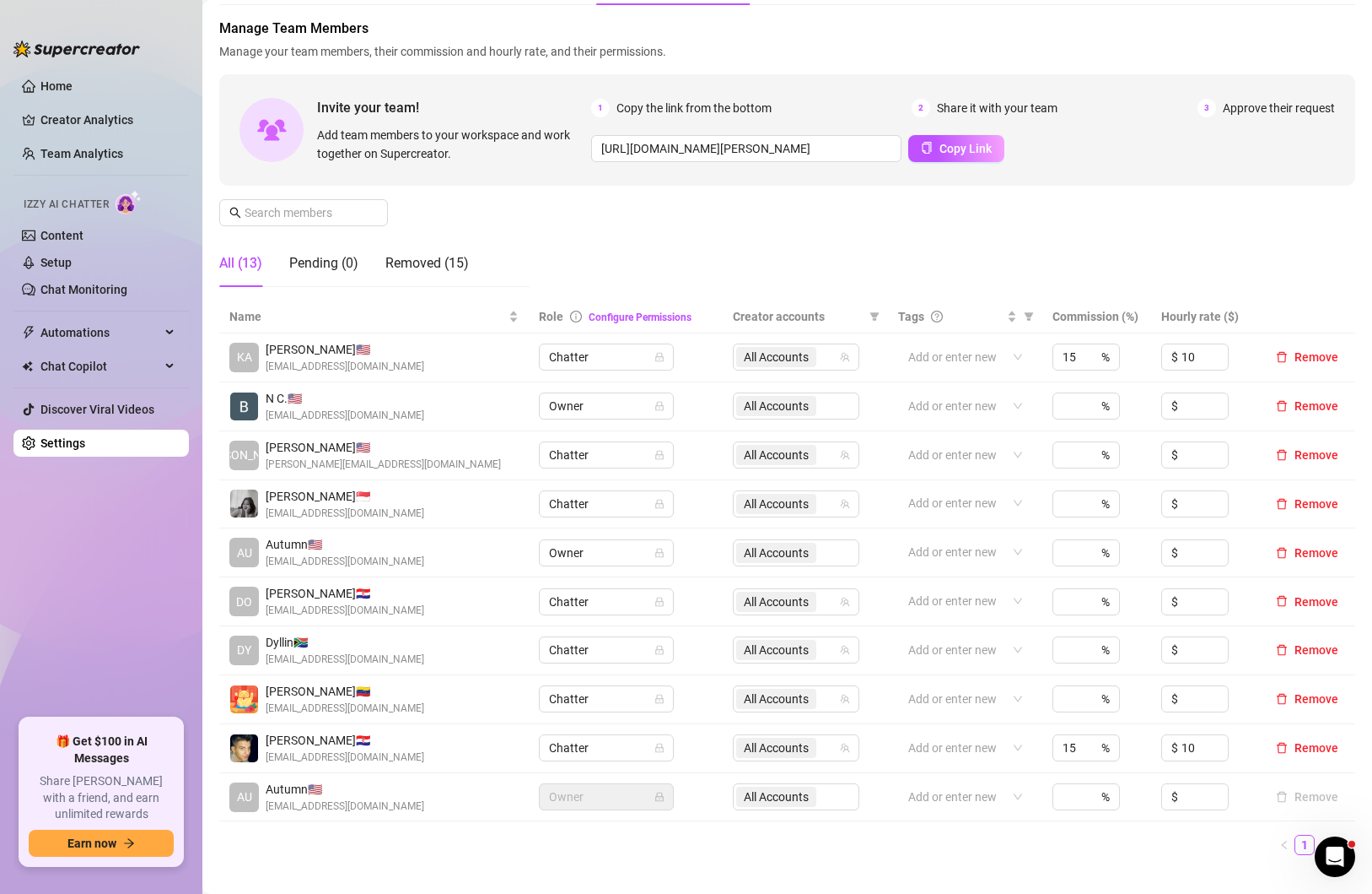
click at [159, 41] on div "Home Creator Analytics Team Analytics Izzy AI Chatter Content Setup Chat Monito…" at bounding box center [102, 447] width 176 height 863
